Goal: Information Seeking & Learning: Find specific fact

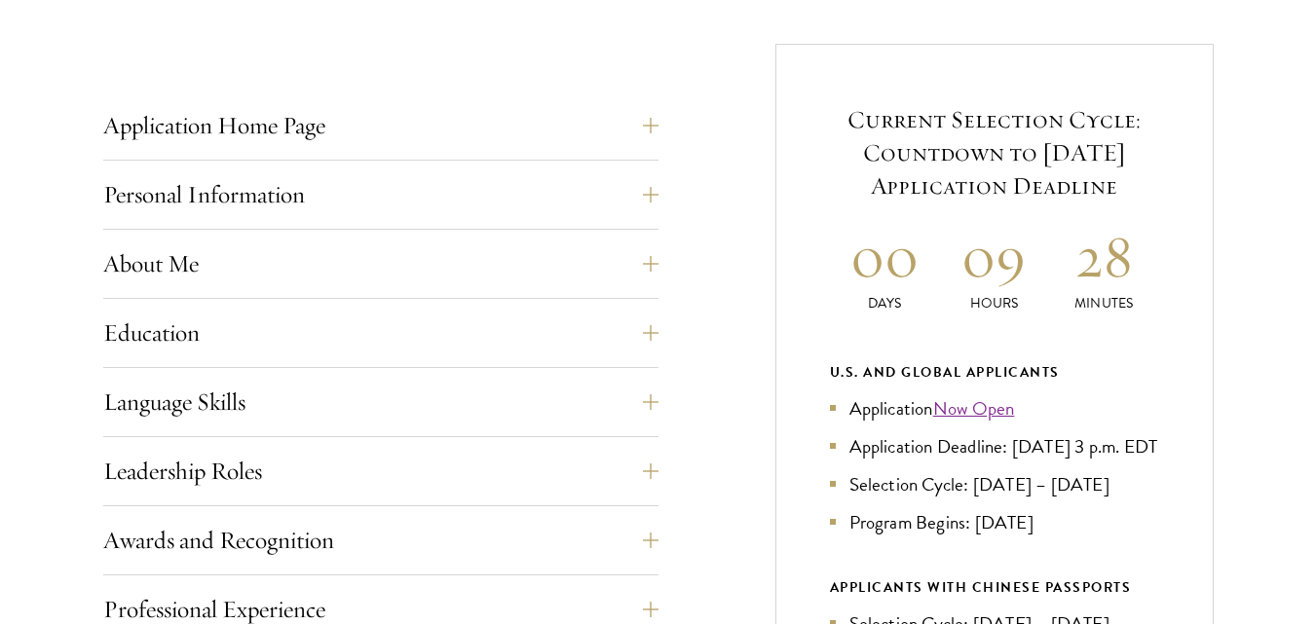
scroll to position [877, 0]
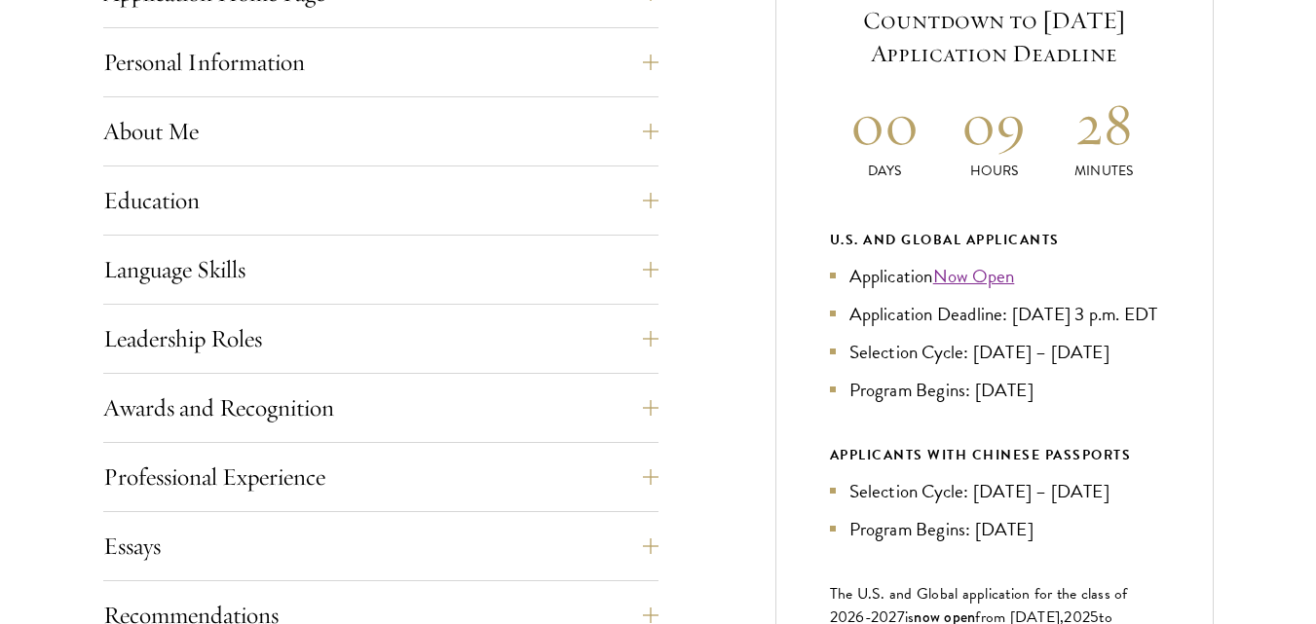
drag, startPoint x: 1018, startPoint y: 313, endPoint x: 954, endPoint y: 348, distance: 72.4
click at [954, 328] on li "Application Deadline: [DATE] 3 p.m. EDT" at bounding box center [994, 314] width 329 height 28
copy li "ept 10, 2025 at 3 p.m. EDT"
